Goal: Task Accomplishment & Management: Use online tool/utility

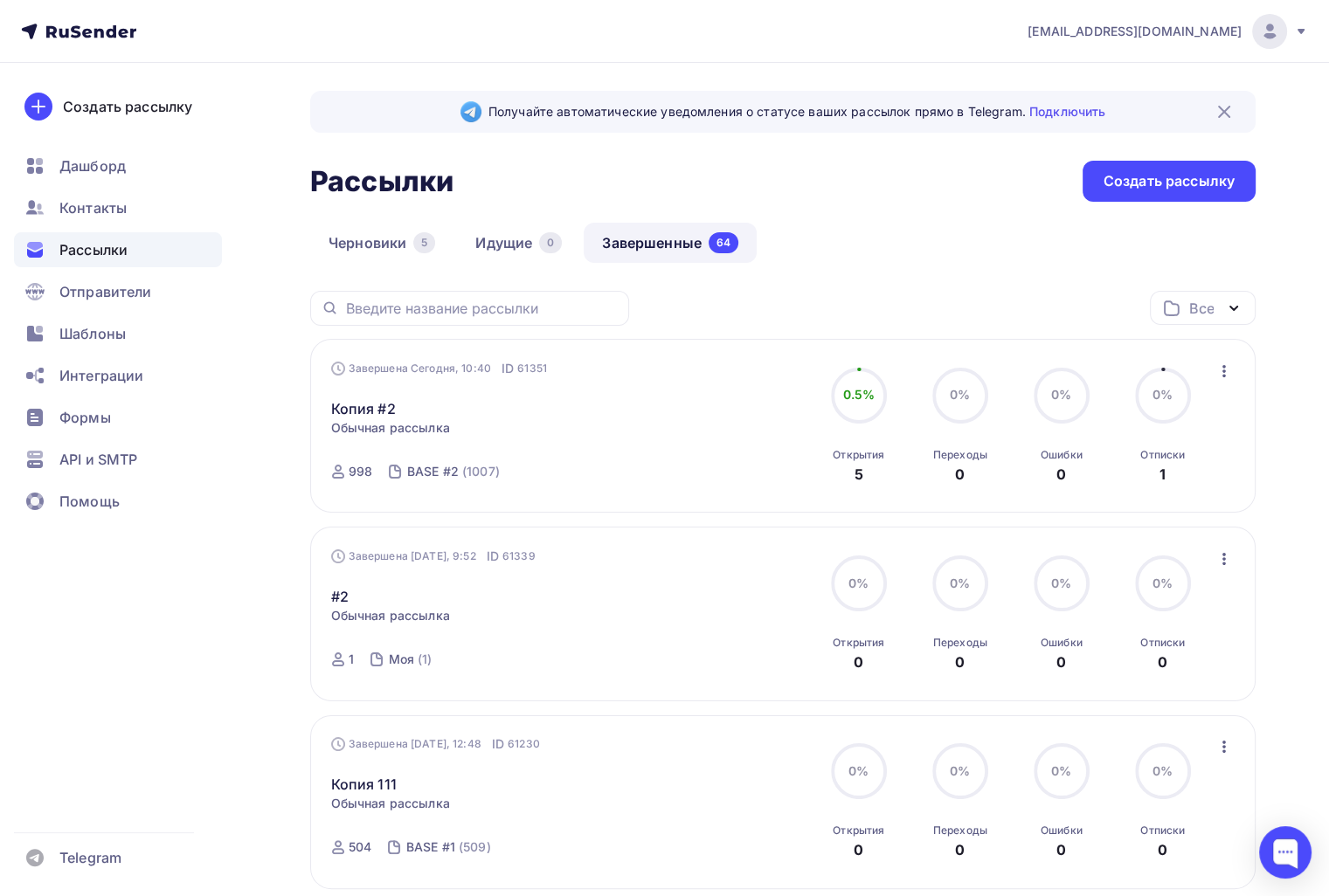
click at [1231, 376] on icon "button" at bounding box center [1224, 371] width 21 height 21
click at [1209, 483] on div "Копировать в новую" at bounding box center [1143, 485] width 179 height 21
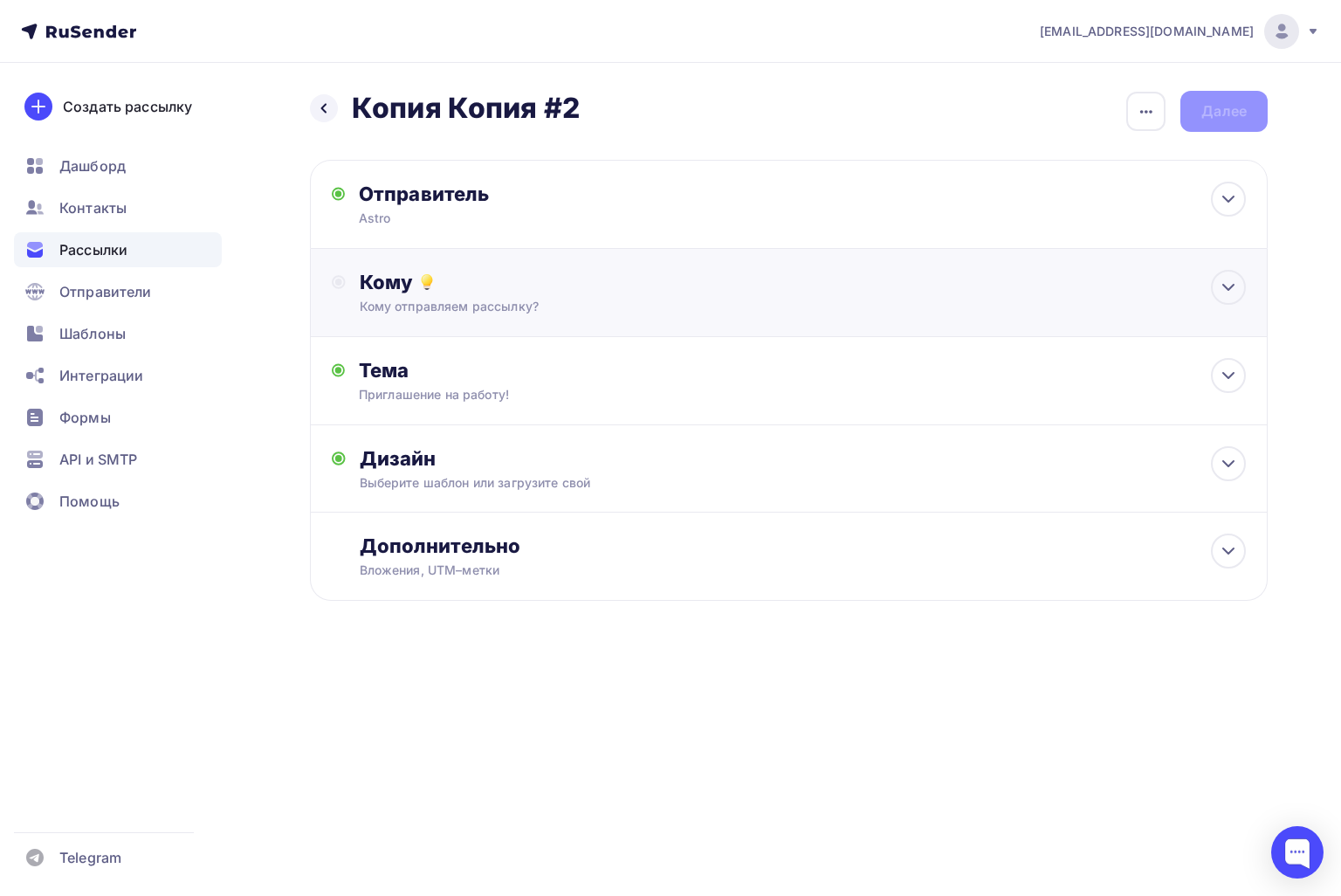
click at [635, 312] on div "Кому отправляем рассылку?" at bounding box center [759, 306] width 799 height 18
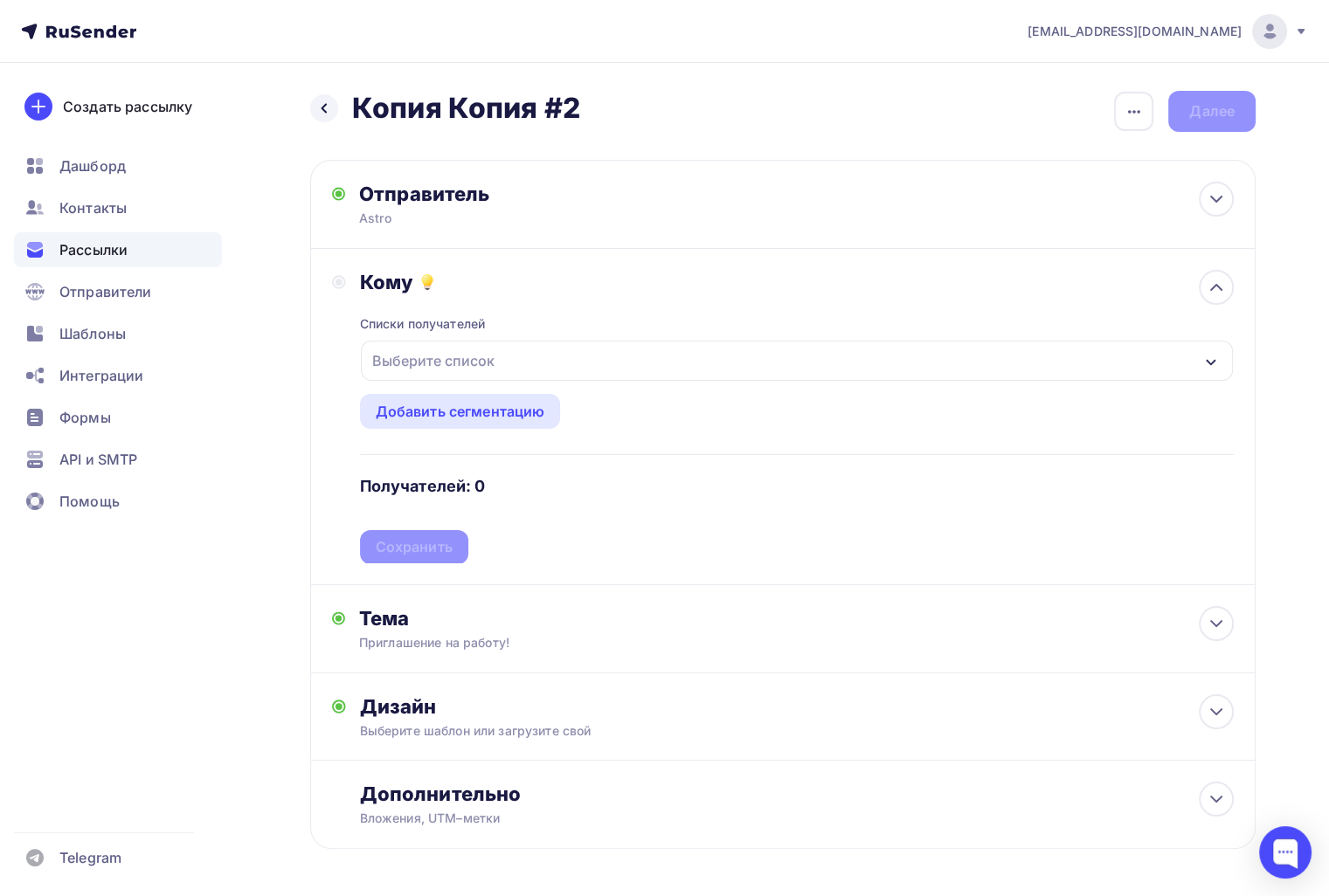
click at [464, 360] on div "Выберите список" at bounding box center [433, 361] width 136 height 32
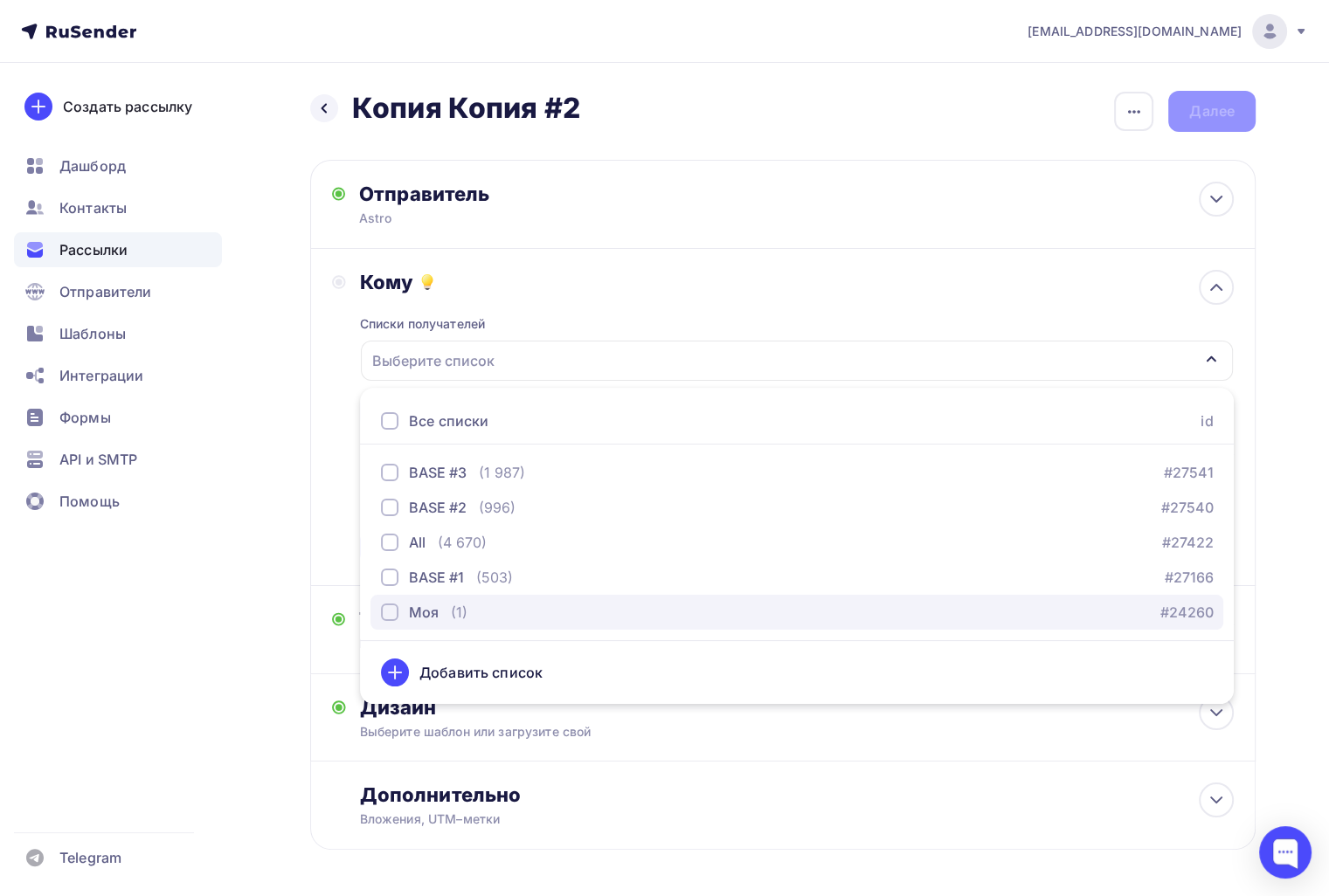
click at [457, 603] on div "(1)" at bounding box center [458, 613] width 17 height 21
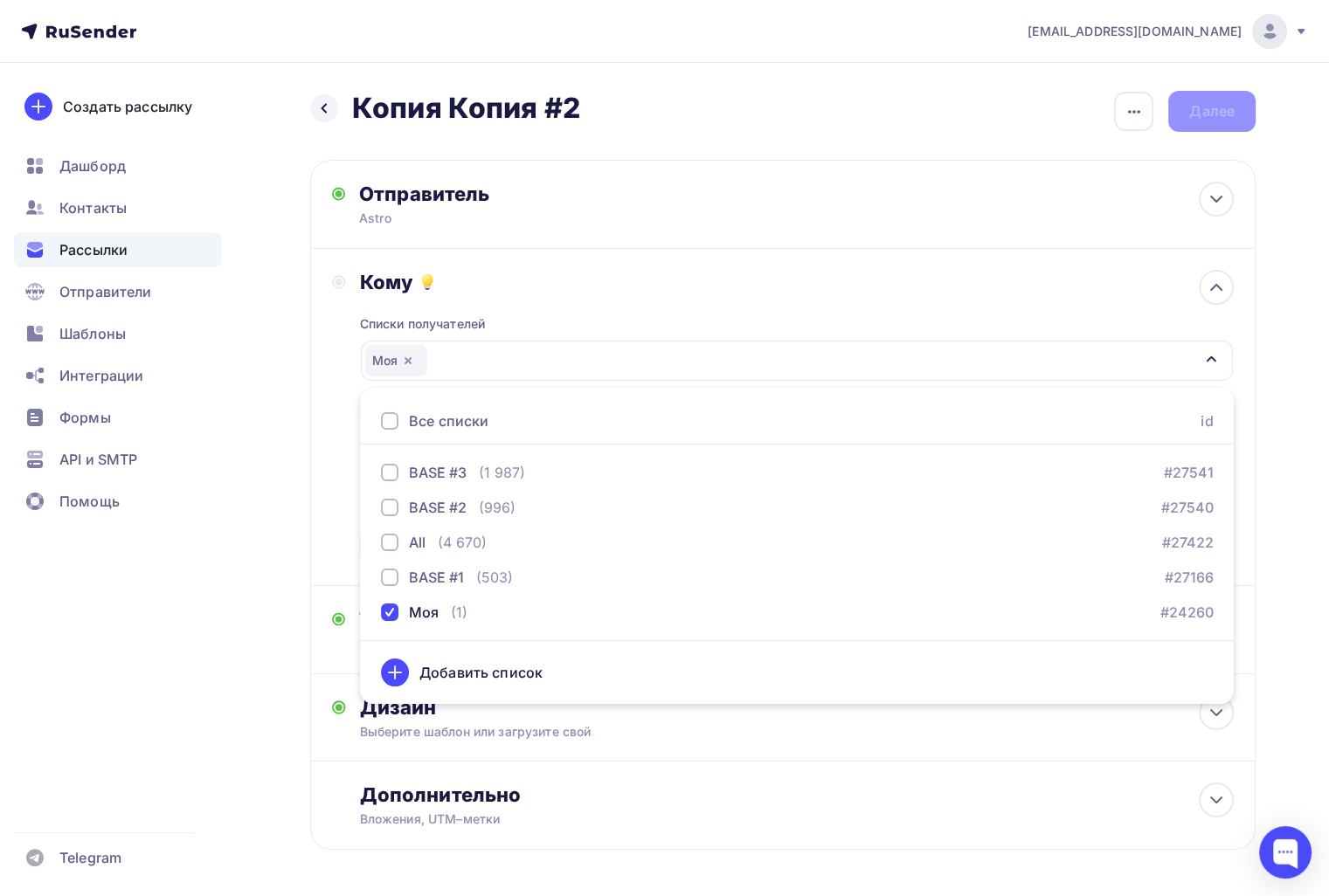
click at [238, 581] on div "Назад Копия Копия #2 Копия Копия #2 Закончить позже Переименовать рассылку Удал…" at bounding box center [664, 513] width 1329 height 900
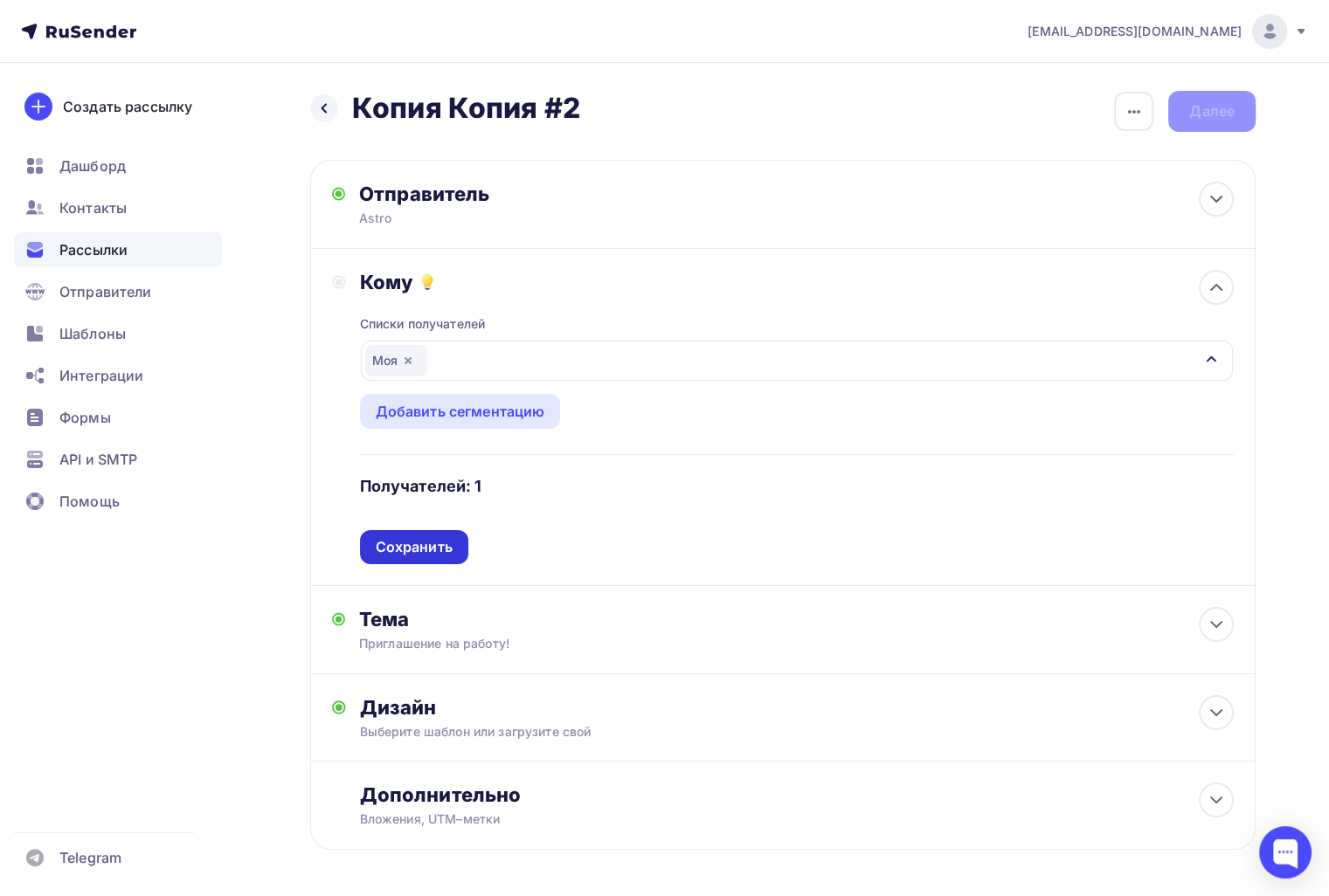
click at [415, 554] on div "Сохранить" at bounding box center [414, 547] width 77 height 20
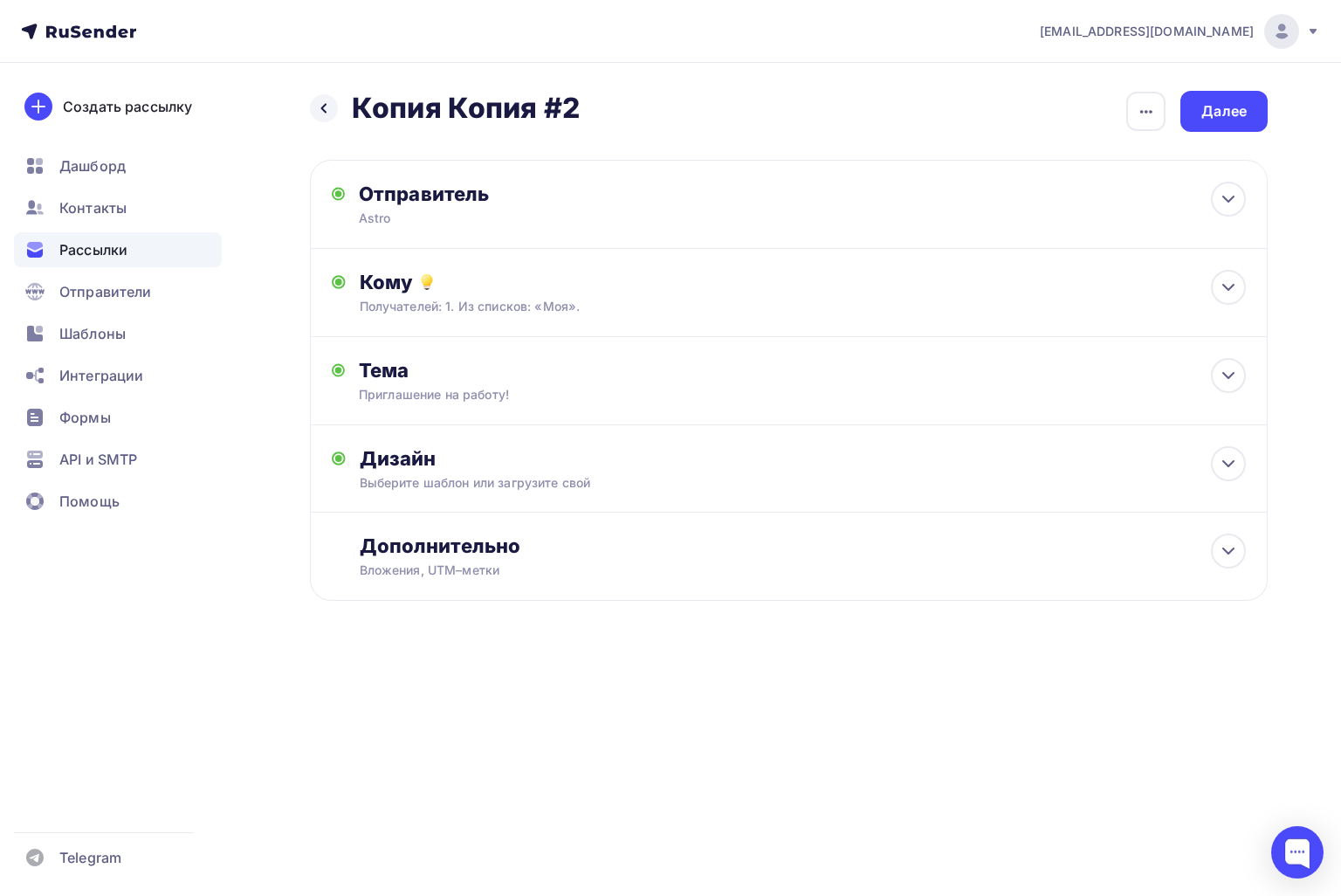
click at [1199, 133] on div "Назад Копия Копия #2 Копия Копия #2 Закончить позже Переименовать рассылку Удал…" at bounding box center [789, 367] width 958 height 553
click at [1204, 119] on div "Далее" at bounding box center [1224, 111] width 46 height 20
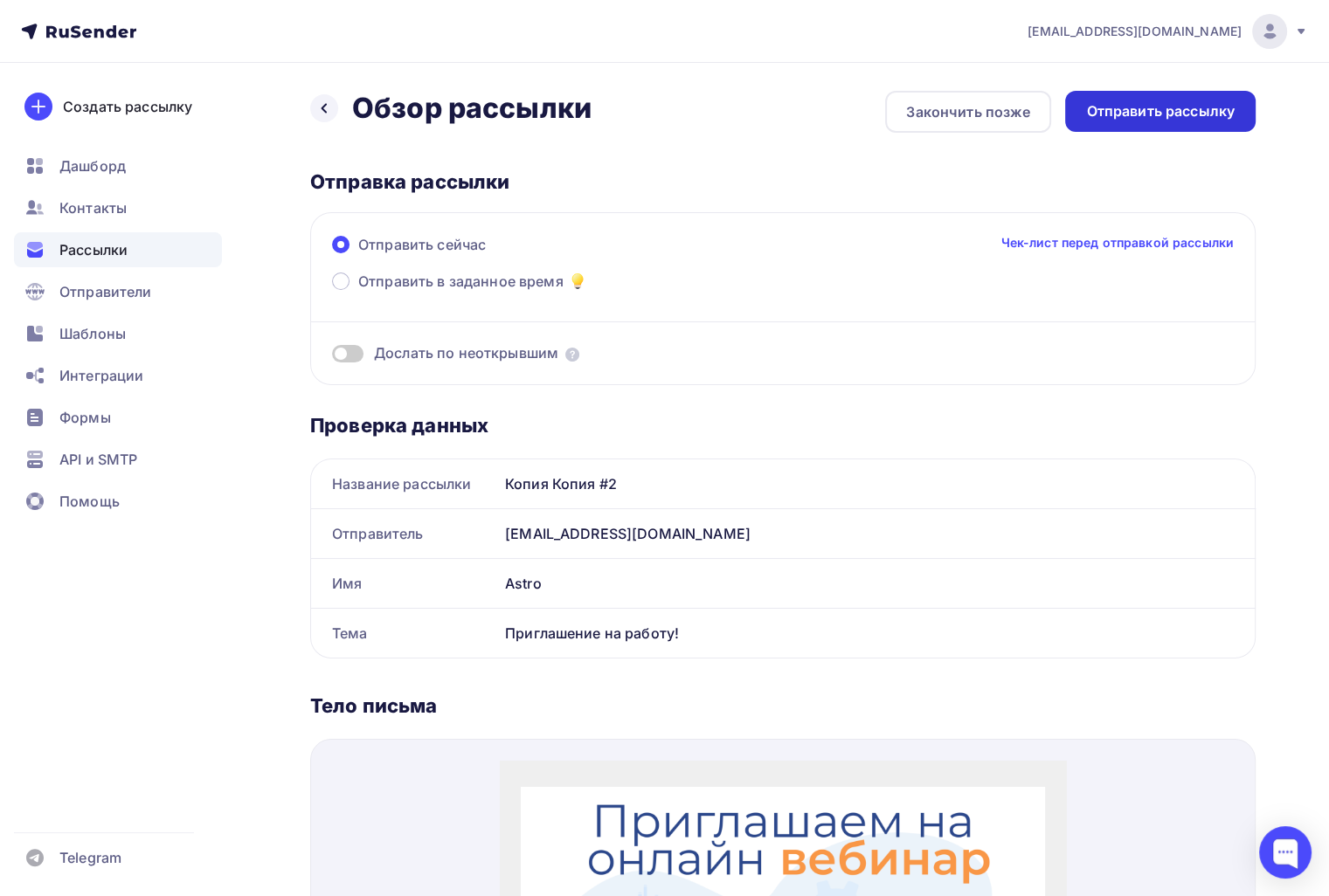
click at [1237, 109] on div "Отправить рассылку" at bounding box center [1160, 111] width 190 height 41
